Goal: Find specific page/section: Find specific page/section

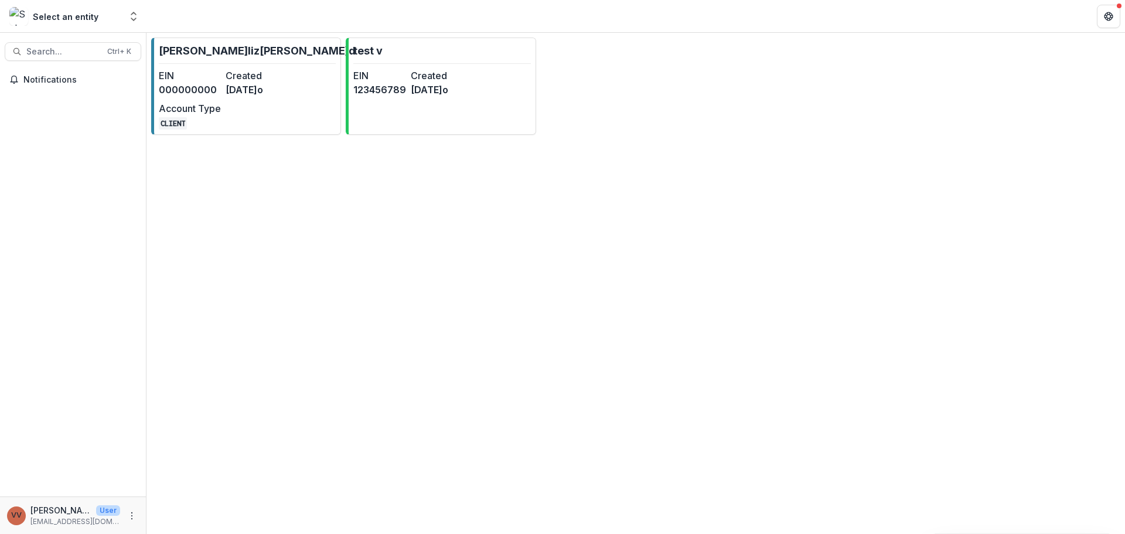
click at [268, 76] on dt "Created" at bounding box center [257, 76] width 62 height 14
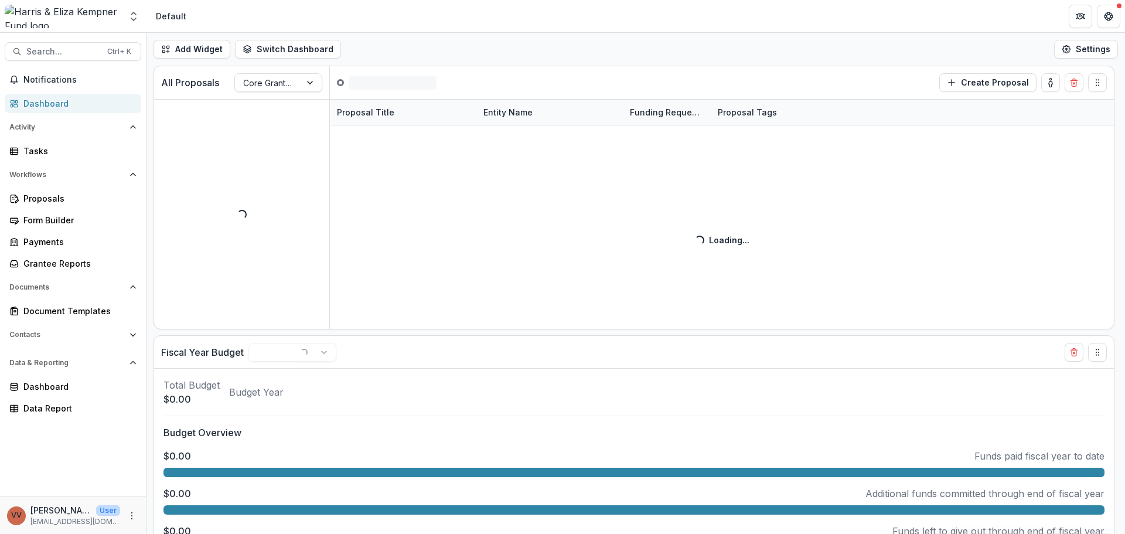
click at [45, 53] on span "Search..." at bounding box center [63, 52] width 74 height 10
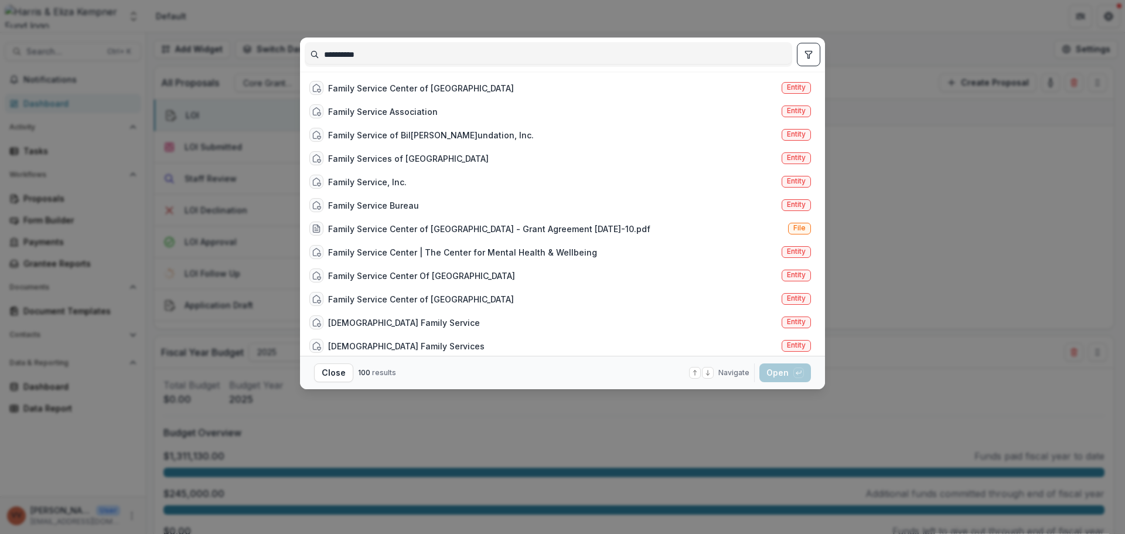
type input "**********"
click at [467, 279] on div "Family Service Center Of [GEOGRAPHIC_DATA]" at bounding box center [421, 276] width 187 height 12
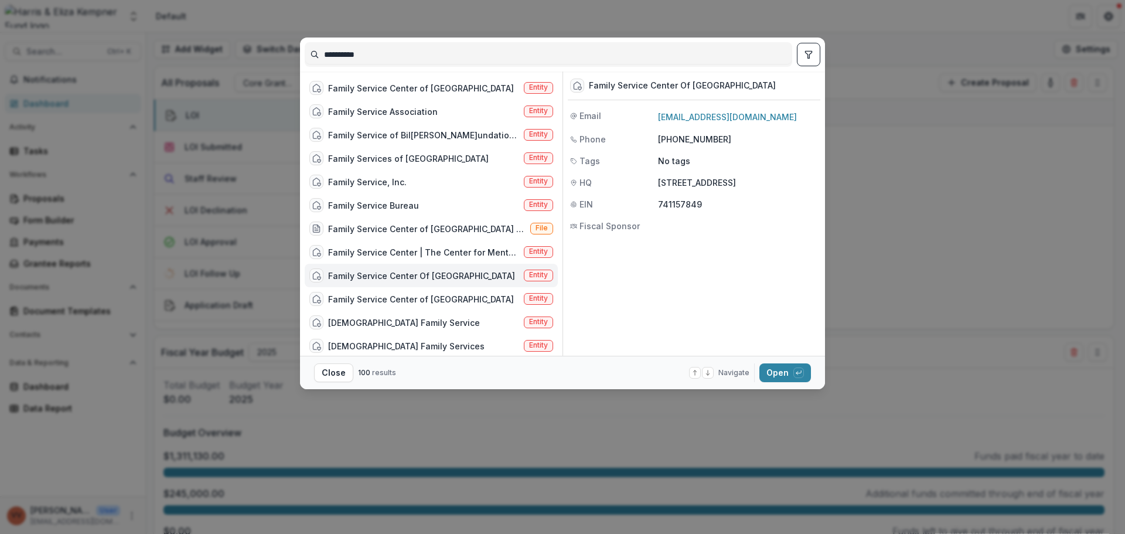
click at [791, 385] on footer "Close 100 results Navigate up and down with arrow keys Open with enter key" at bounding box center [562, 372] width 525 height 33
click at [790, 375] on button "Open with enter key" at bounding box center [786, 372] width 52 height 19
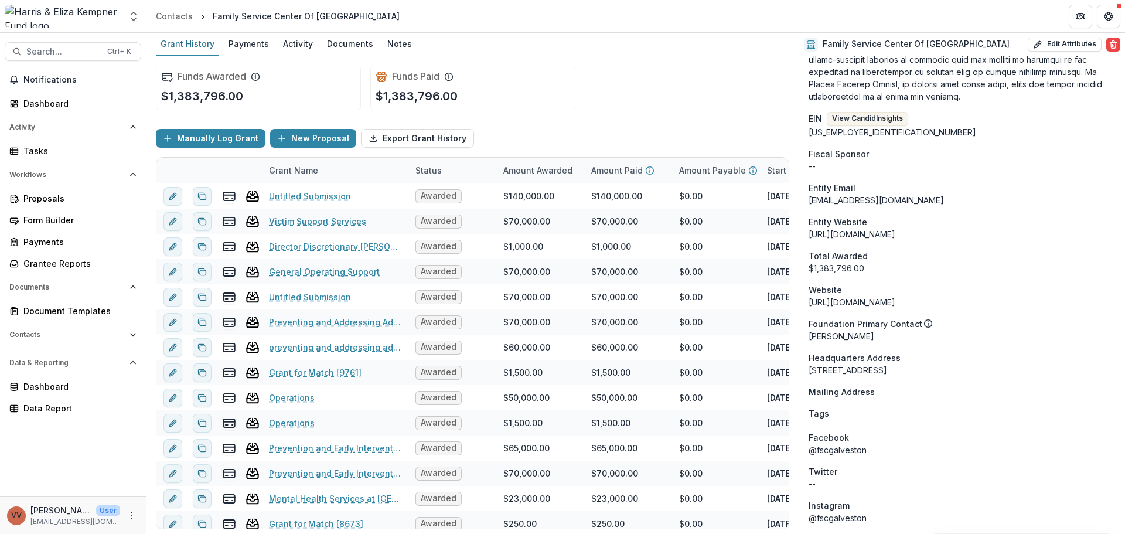
scroll to position [2203, 0]
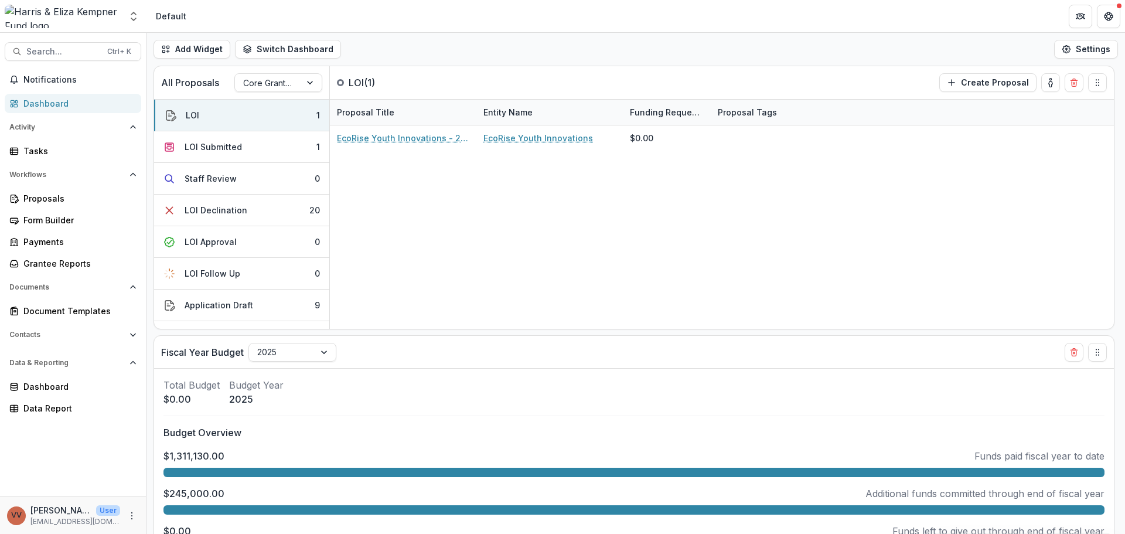
scroll to position [117, 0]
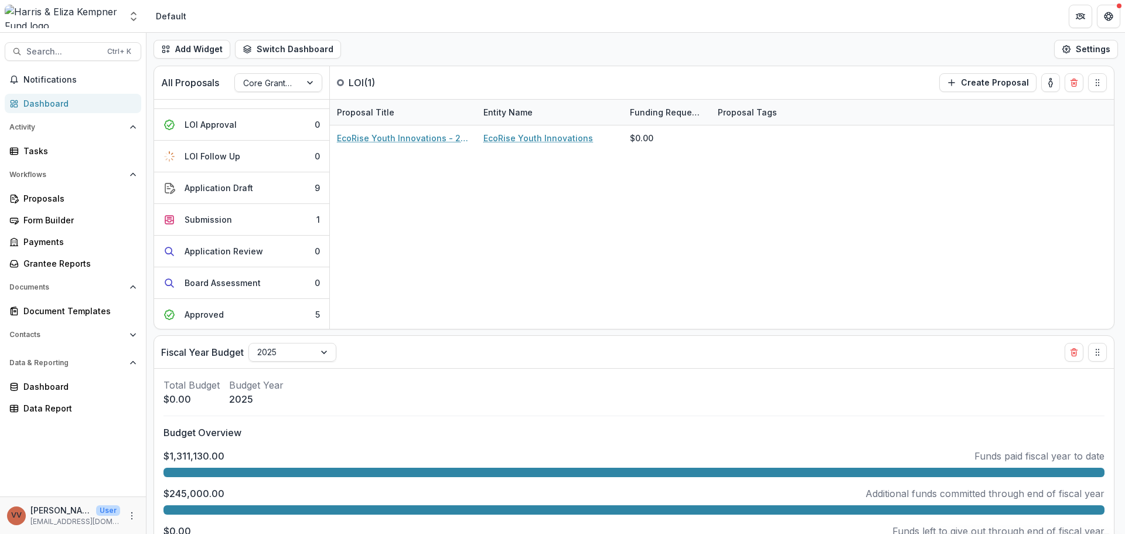
click at [73, 41] on div "Search... Ctrl + K Notifications Dashboard Activity Tasks Workflows Proposals F…" at bounding box center [73, 283] width 147 height 501
click at [69, 54] on span "Search..." at bounding box center [63, 52] width 74 height 10
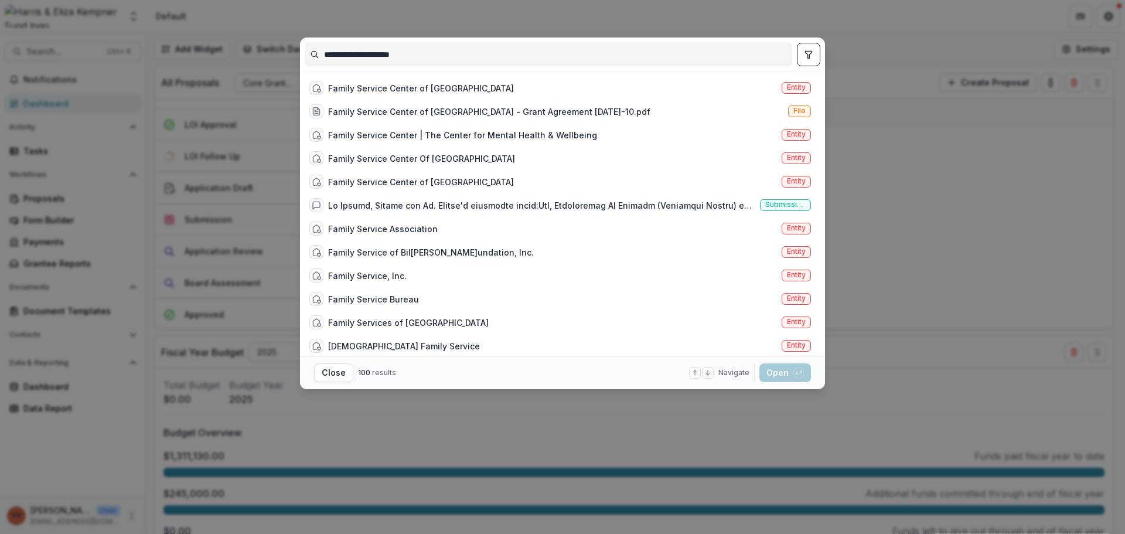
type input "**********"
click at [424, 156] on div "Family Service Center Of [GEOGRAPHIC_DATA]" at bounding box center [421, 158] width 187 height 12
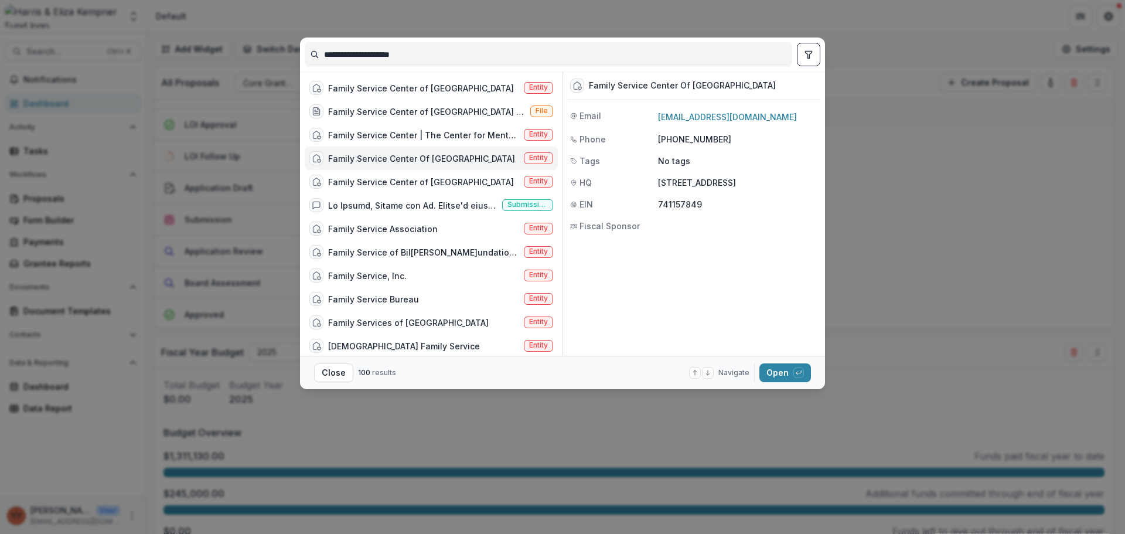
click at [783, 377] on button "Open with enter key" at bounding box center [786, 372] width 52 height 19
